Goal: Transaction & Acquisition: Book appointment/travel/reservation

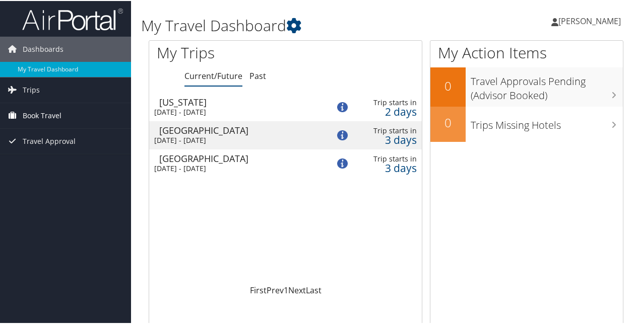
click at [47, 113] on span "Book Travel" at bounding box center [42, 114] width 39 height 25
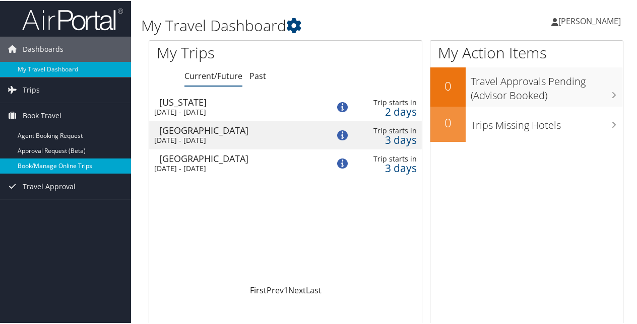
click at [43, 159] on link "Book/Manage Online Trips" at bounding box center [65, 165] width 131 height 15
